Goal: Information Seeking & Learning: Learn about a topic

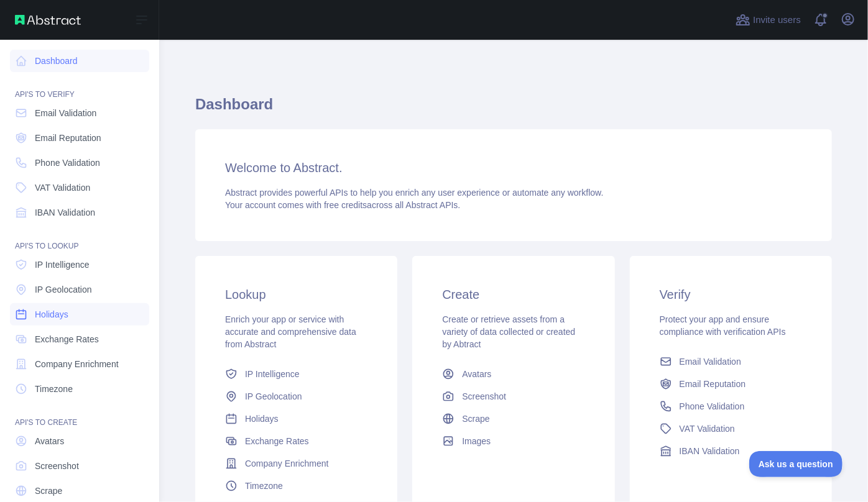
click at [43, 318] on span "Holidays" at bounding box center [52, 314] width 34 height 12
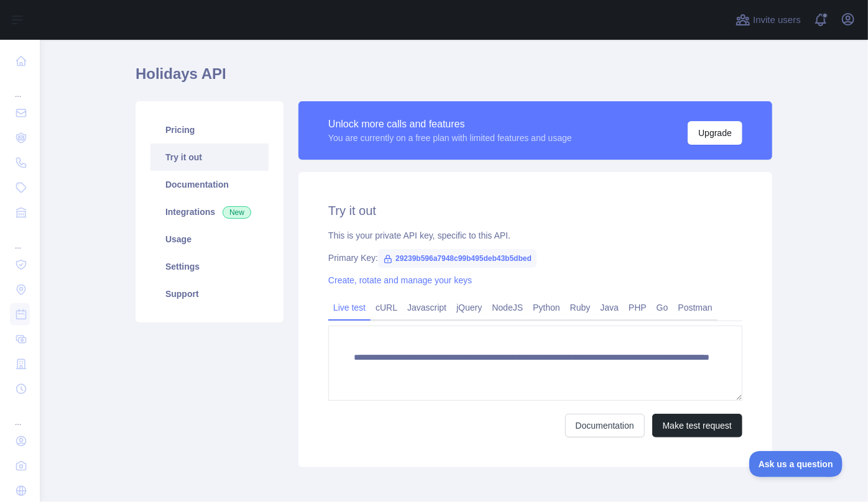
scroll to position [56, 0]
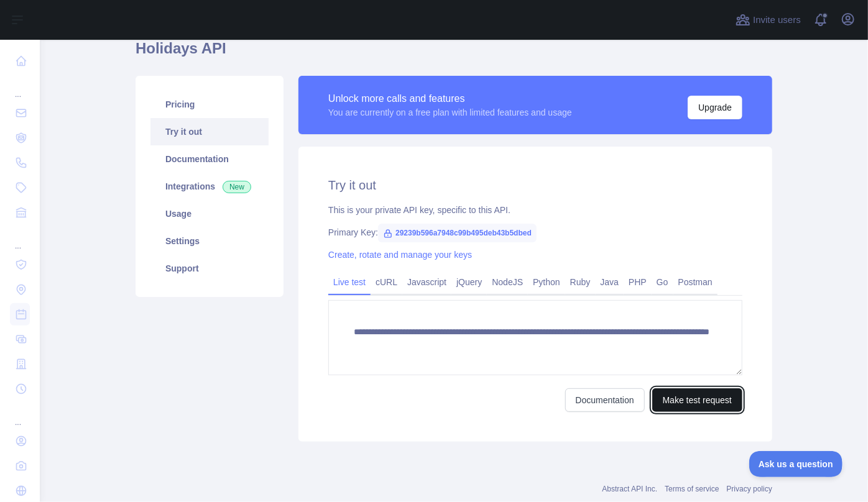
click at [691, 403] on button "Make test request" at bounding box center [697, 401] width 90 height 24
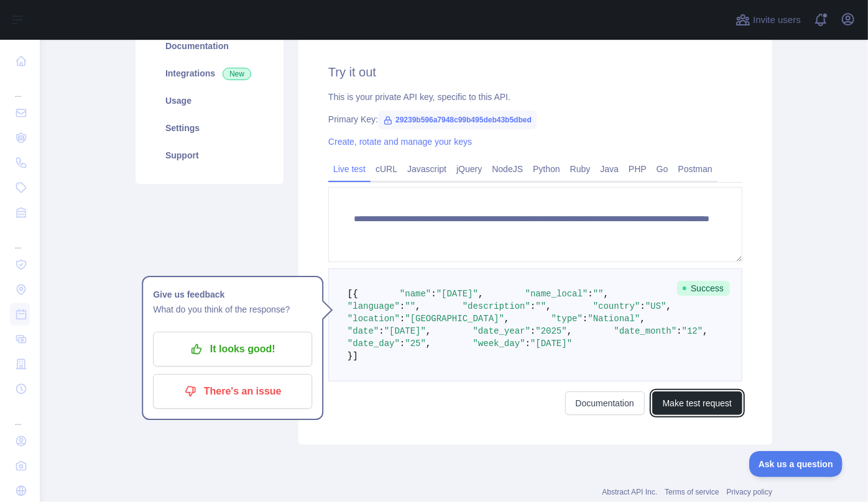
scroll to position [169, 0]
drag, startPoint x: 390, startPoint y: 119, endPoint x: 538, endPoint y: 118, distance: 148.6
click at [538, 118] on div "Primary Key: 29239b596a7948c99b495deb43b5dbed" at bounding box center [535, 119] width 414 height 12
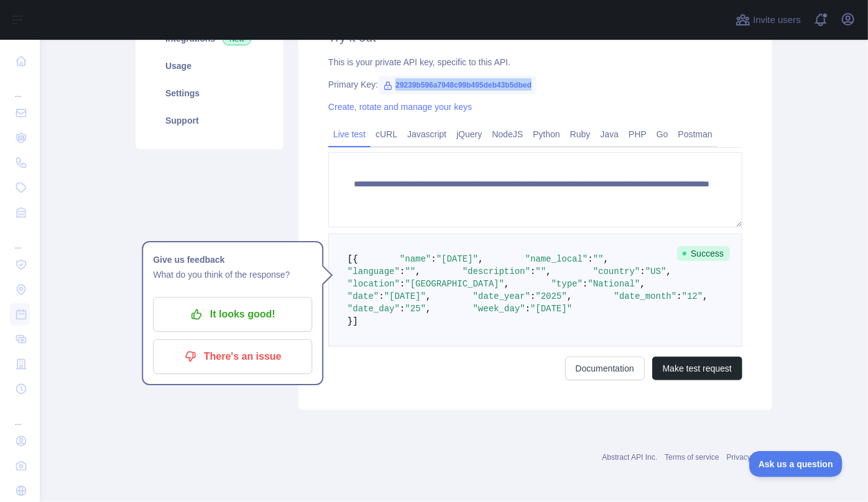
scroll to position [326, 0]
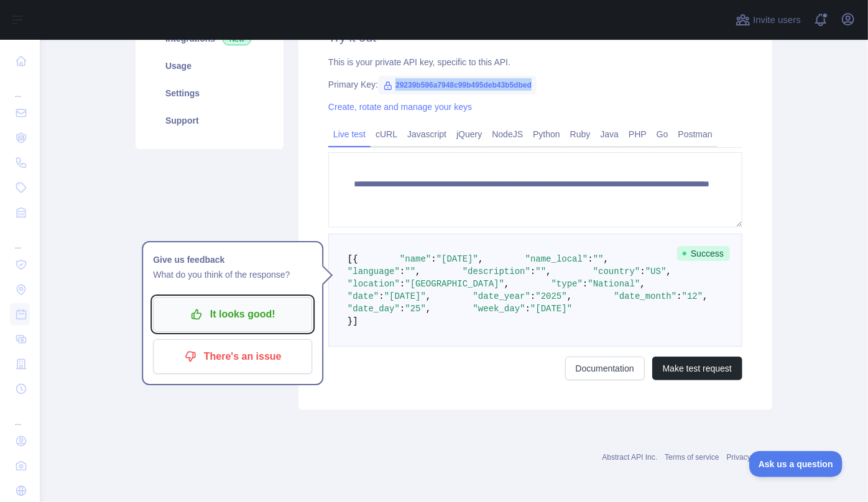
click at [228, 304] on p "It looks good!" at bounding box center [232, 314] width 141 height 21
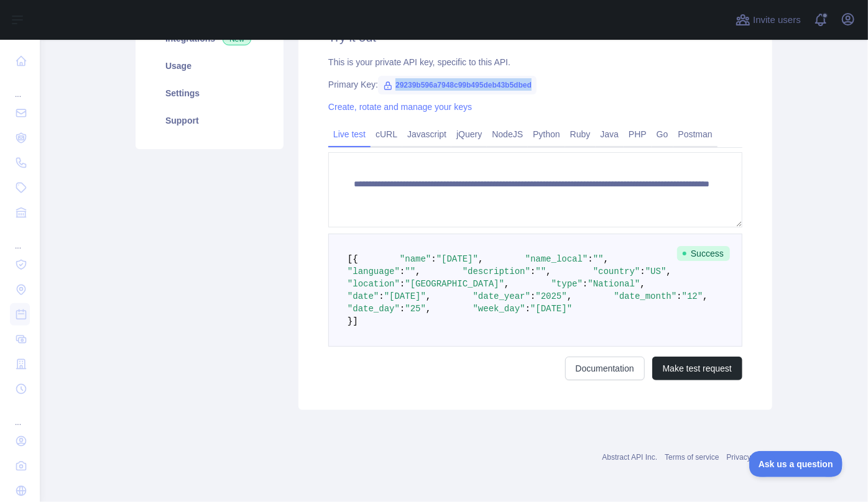
scroll to position [213, 0]
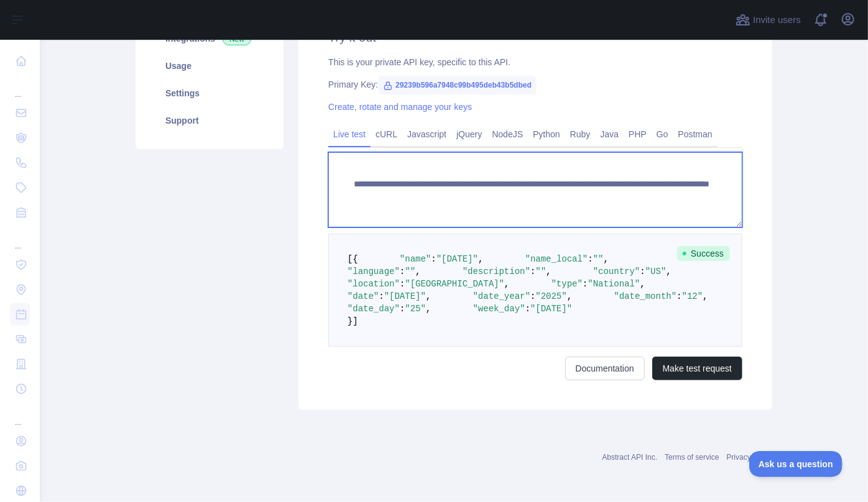
drag, startPoint x: 642, startPoint y: 173, endPoint x: 724, endPoint y: 201, distance: 87.3
click at [724, 201] on textarea "**********" at bounding box center [535, 189] width 414 height 75
type textarea "**********"
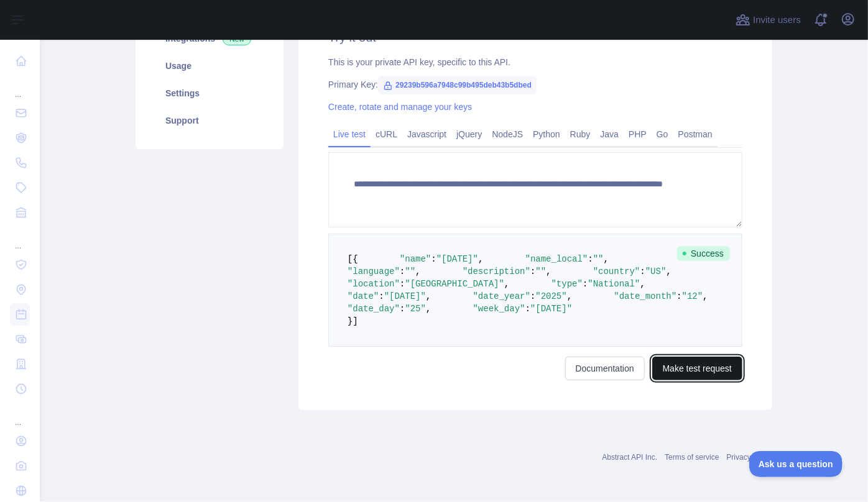
click at [692, 381] on button "Make test request" at bounding box center [697, 369] width 90 height 24
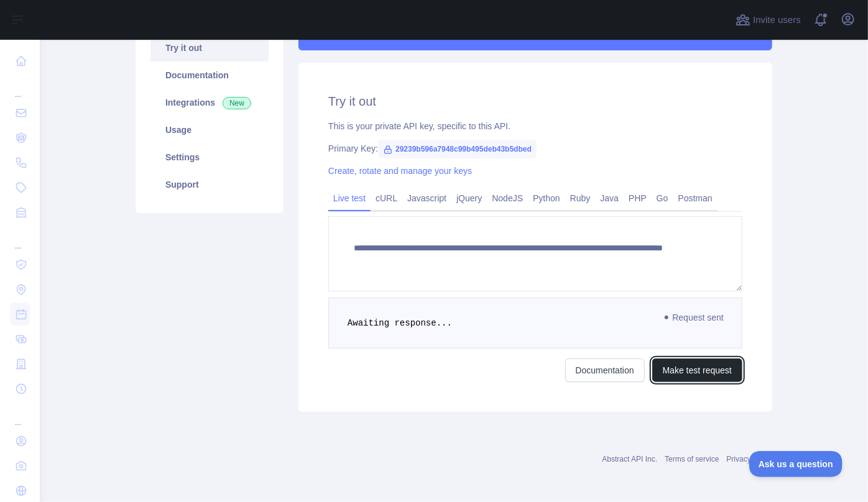
scroll to position [213, 0]
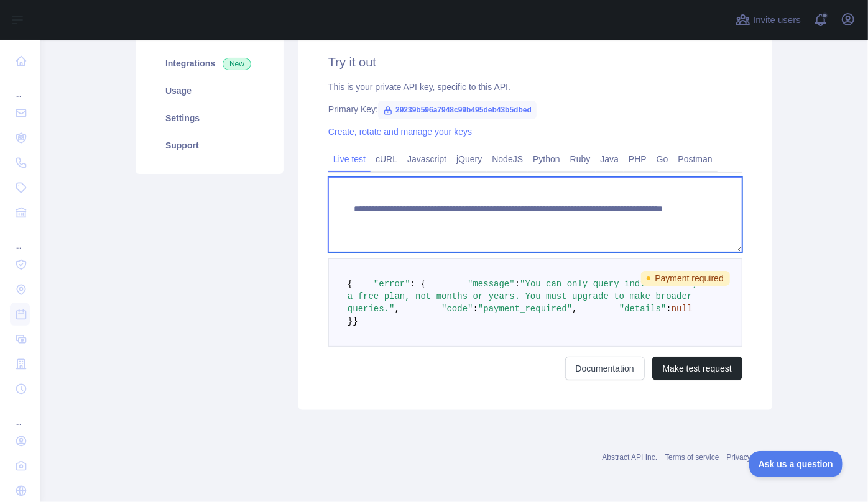
click at [641, 185] on textarea "**********" at bounding box center [535, 214] width 414 height 75
click at [636, 186] on textarea "**********" at bounding box center [535, 214] width 414 height 75
click at [642, 186] on textarea "**********" at bounding box center [535, 214] width 414 height 75
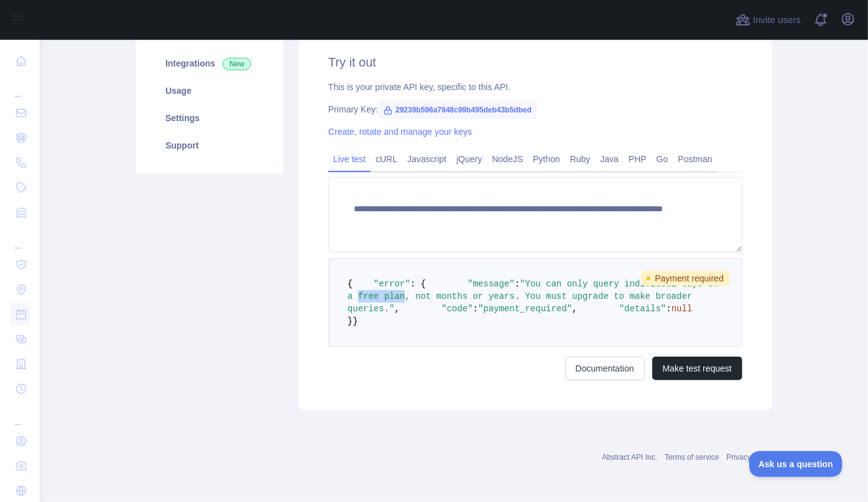
drag, startPoint x: 631, startPoint y: 273, endPoint x: 674, endPoint y: 270, distance: 43.0
click at [674, 279] on span ""You can only query individual days on a free plan, not months or years. You mu…" at bounding box center [536, 296] width 376 height 35
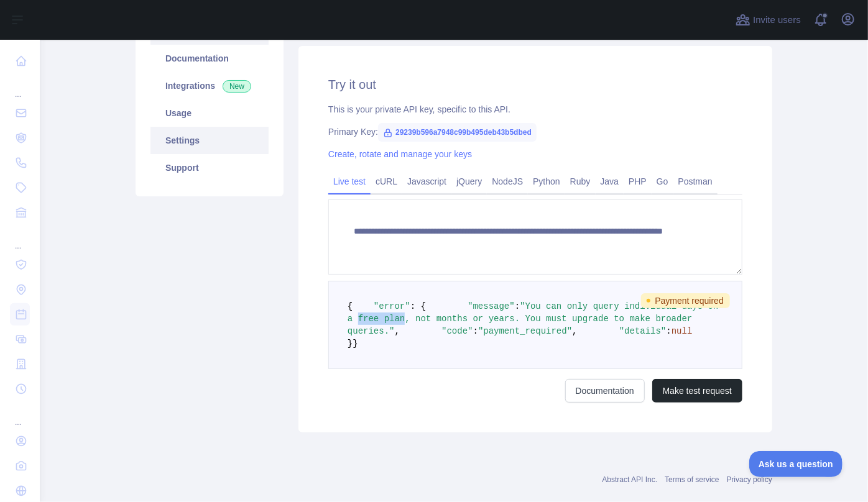
scroll to position [44, 0]
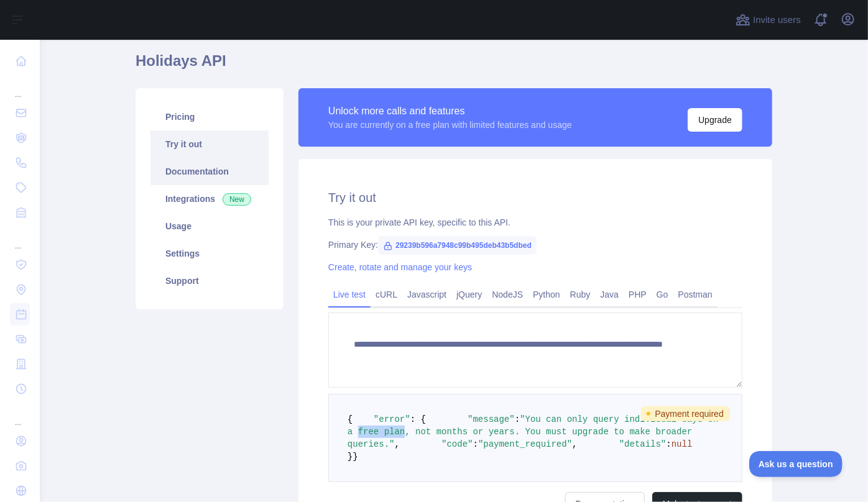
click at [198, 172] on link "Documentation" at bounding box center [209, 171] width 118 height 27
click at [169, 122] on link "Pricing" at bounding box center [209, 116] width 118 height 27
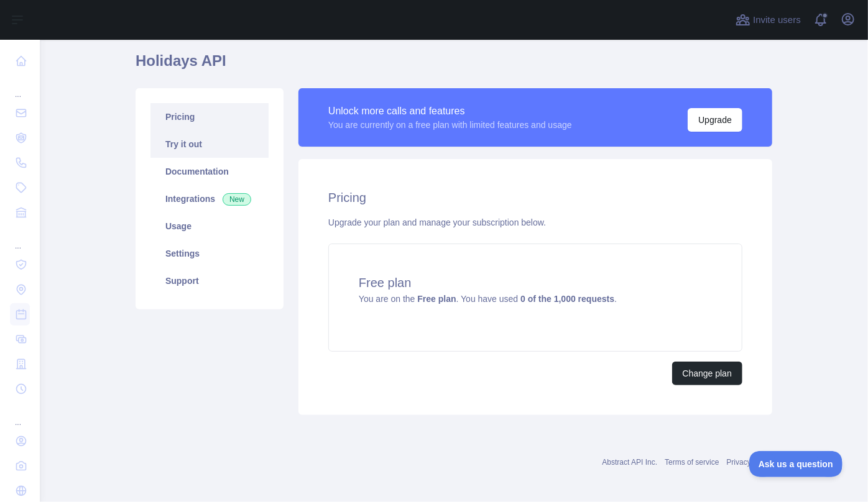
click at [179, 152] on link "Try it out" at bounding box center [209, 144] width 118 height 27
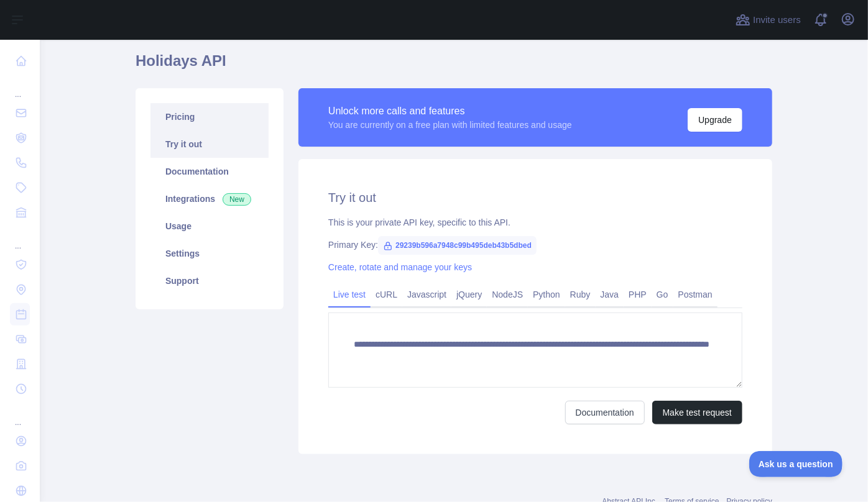
click at [177, 119] on link "Pricing" at bounding box center [209, 116] width 118 height 27
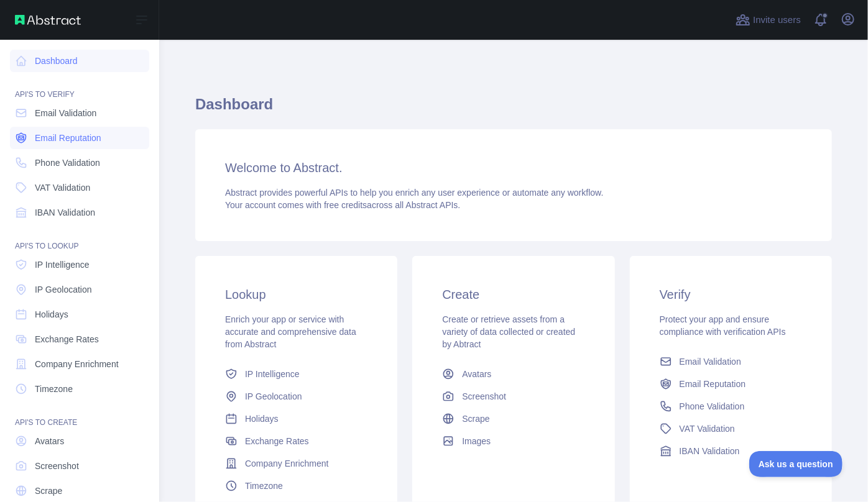
click at [55, 146] on link "Email Reputation" at bounding box center [79, 138] width 139 height 22
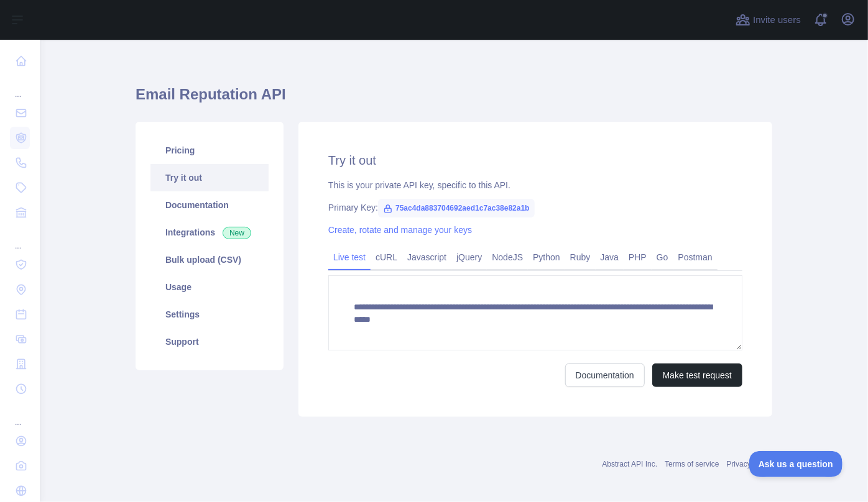
scroll to position [16, 0]
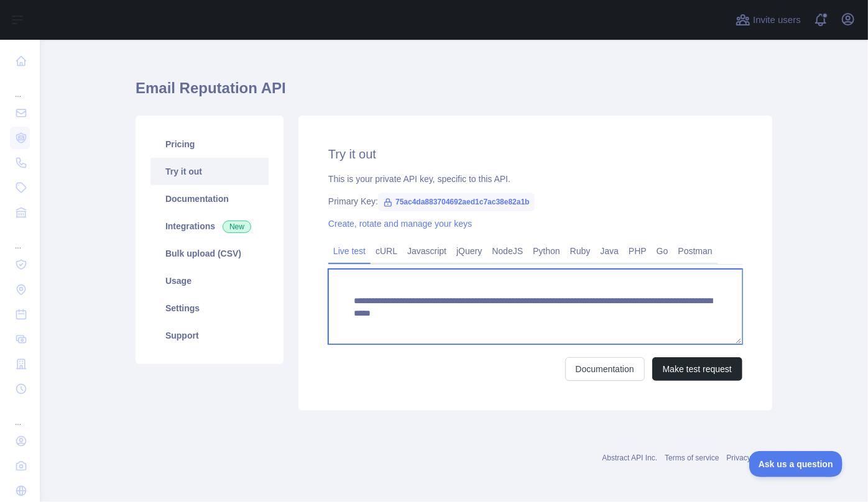
drag, startPoint x: 563, startPoint y: 317, endPoint x: 690, endPoint y: 320, distance: 126.3
click at [690, 320] on textarea "**********" at bounding box center [535, 306] width 414 height 75
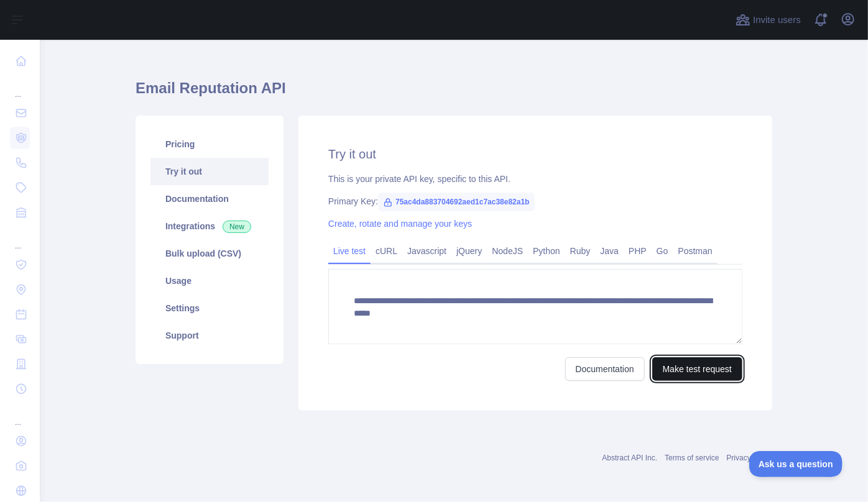
click at [688, 372] on button "Make test request" at bounding box center [697, 370] width 90 height 24
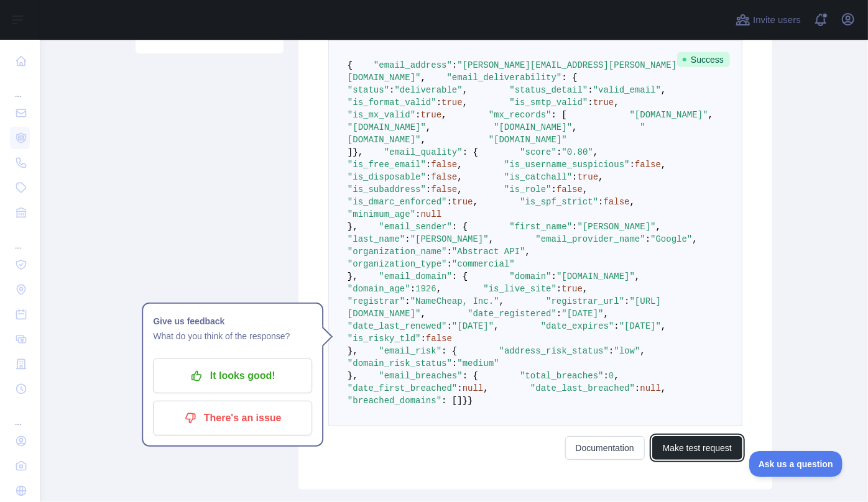
scroll to position [352, 0]
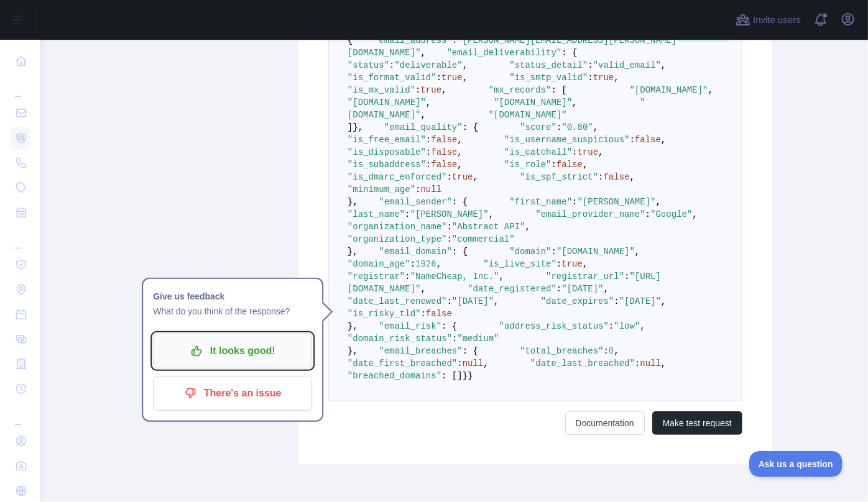
click at [234, 356] on p "It looks good!" at bounding box center [232, 351] width 141 height 21
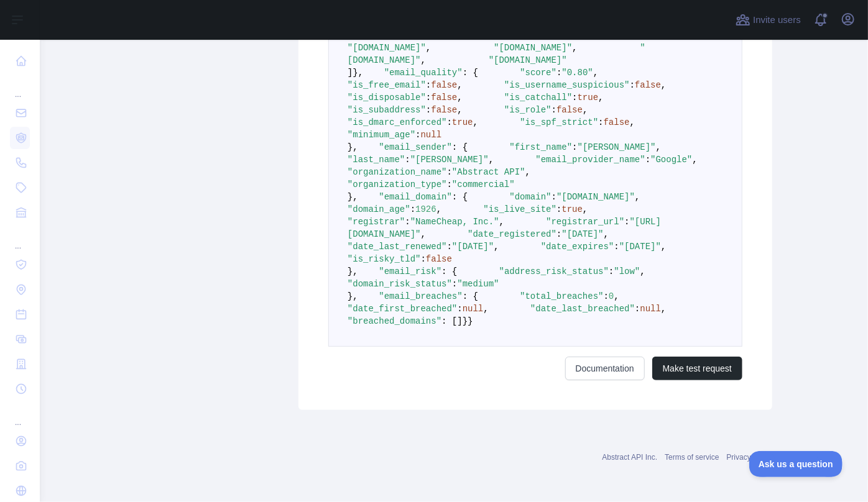
scroll to position [635, 0]
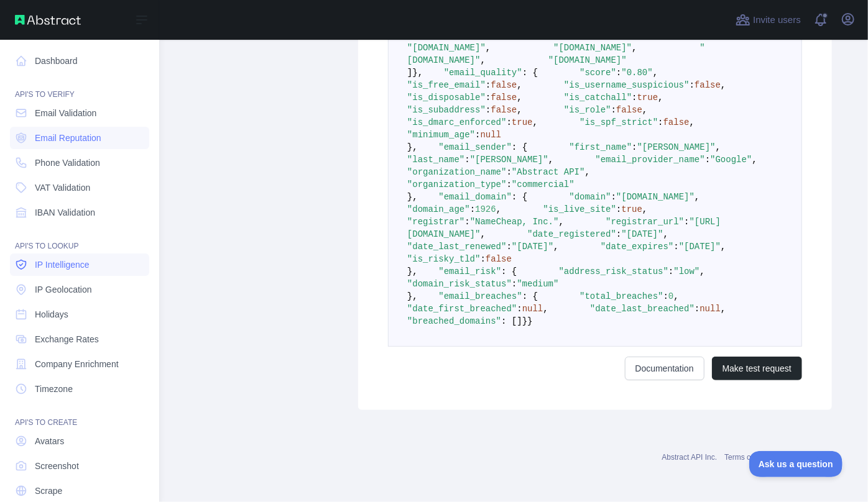
click at [44, 264] on span "IP Intelligence" at bounding box center [62, 265] width 55 height 12
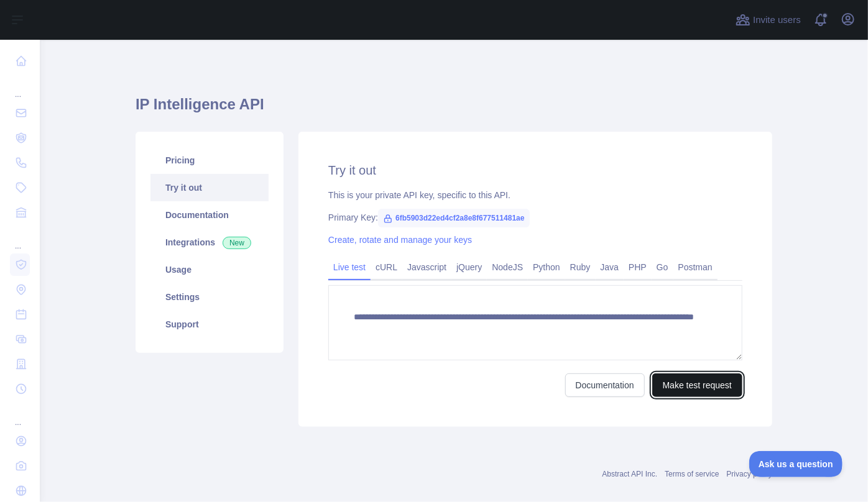
click at [698, 391] on button "Make test request" at bounding box center [697, 386] width 90 height 24
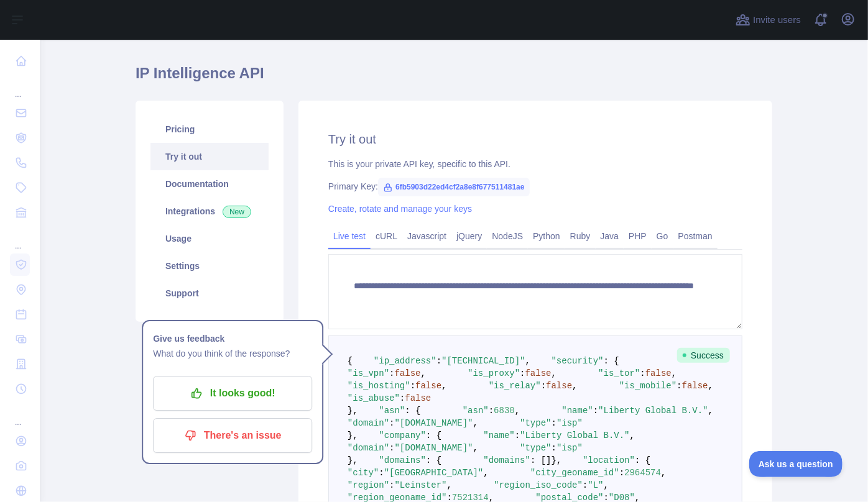
scroll to position [113, 0]
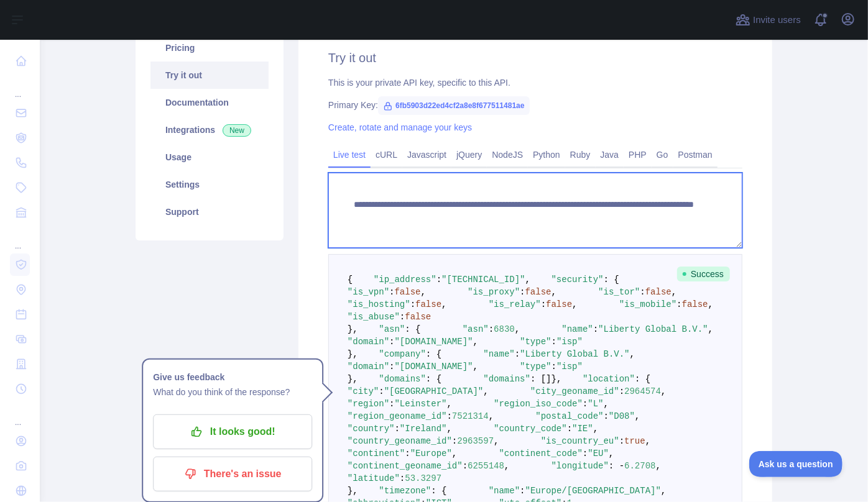
drag, startPoint x: 582, startPoint y: 217, endPoint x: 633, endPoint y: 213, distance: 51.2
click at [633, 213] on textarea "**********" at bounding box center [535, 210] width 414 height 75
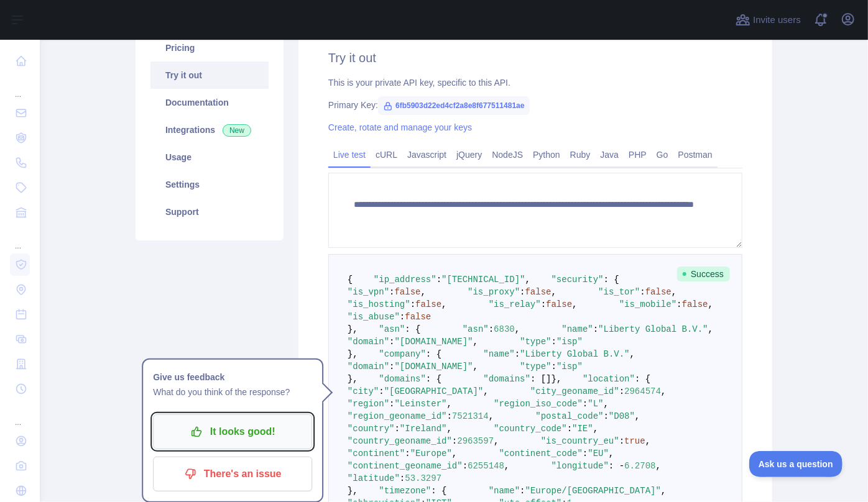
click at [221, 432] on p "It looks good!" at bounding box center [232, 432] width 141 height 21
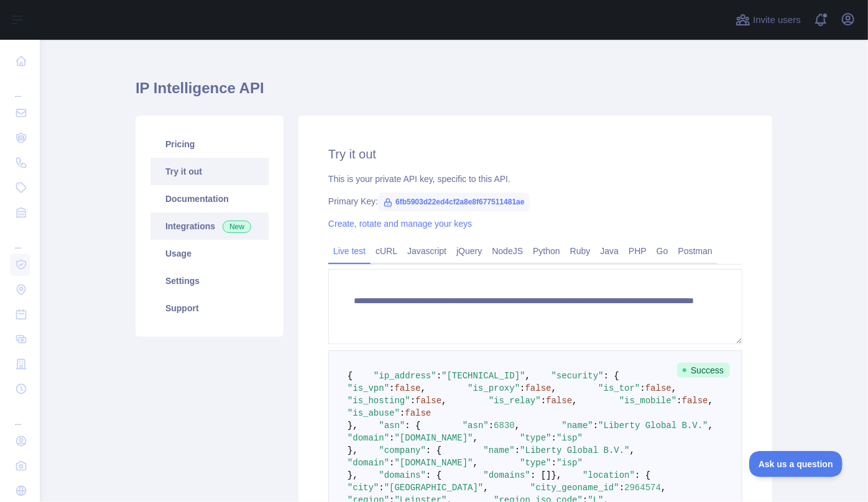
scroll to position [0, 0]
